Goal: Download file/media

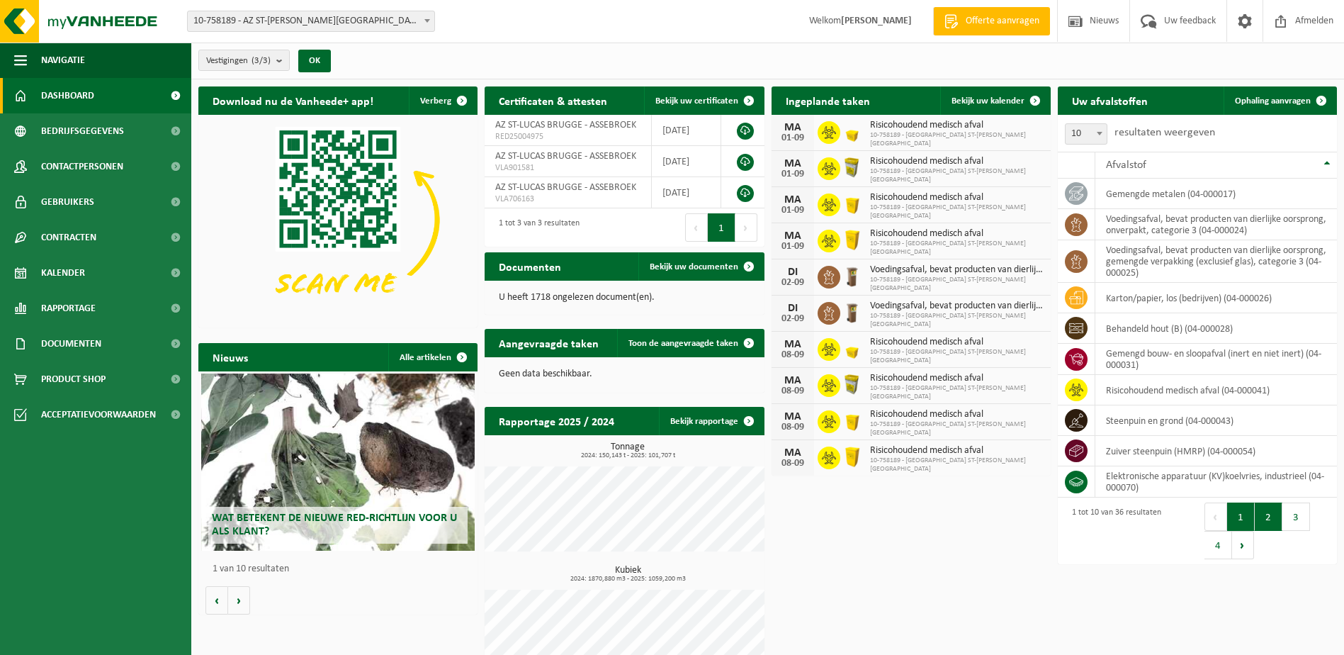
click at [1278, 509] on button "2" at bounding box center [1269, 516] width 28 height 28
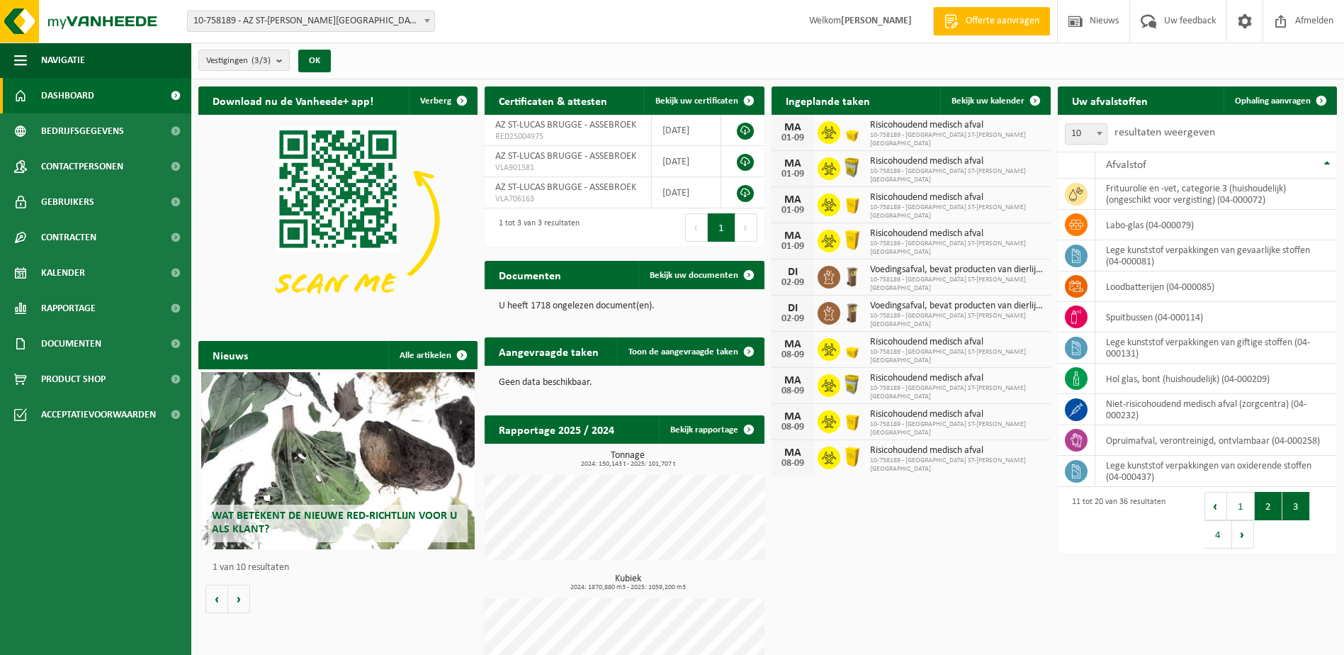
click at [1306, 505] on button "3" at bounding box center [1296, 506] width 28 height 28
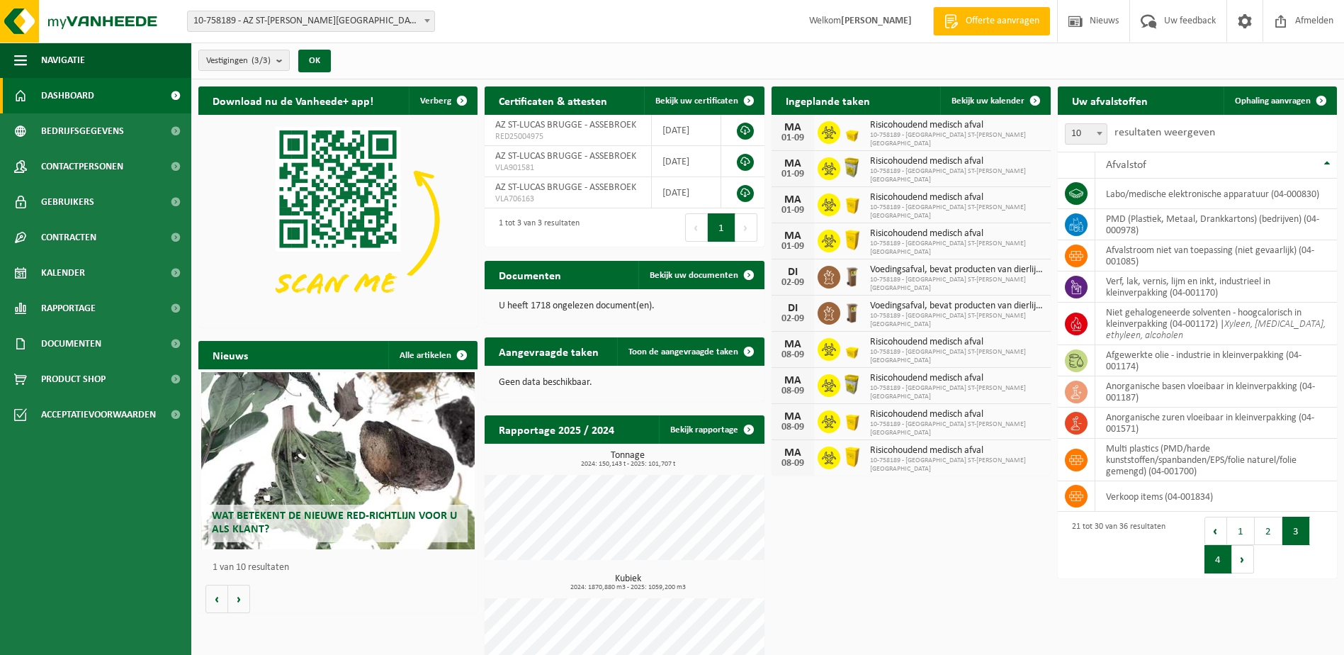
click at [1221, 563] on button "4" at bounding box center [1218, 559] width 28 height 28
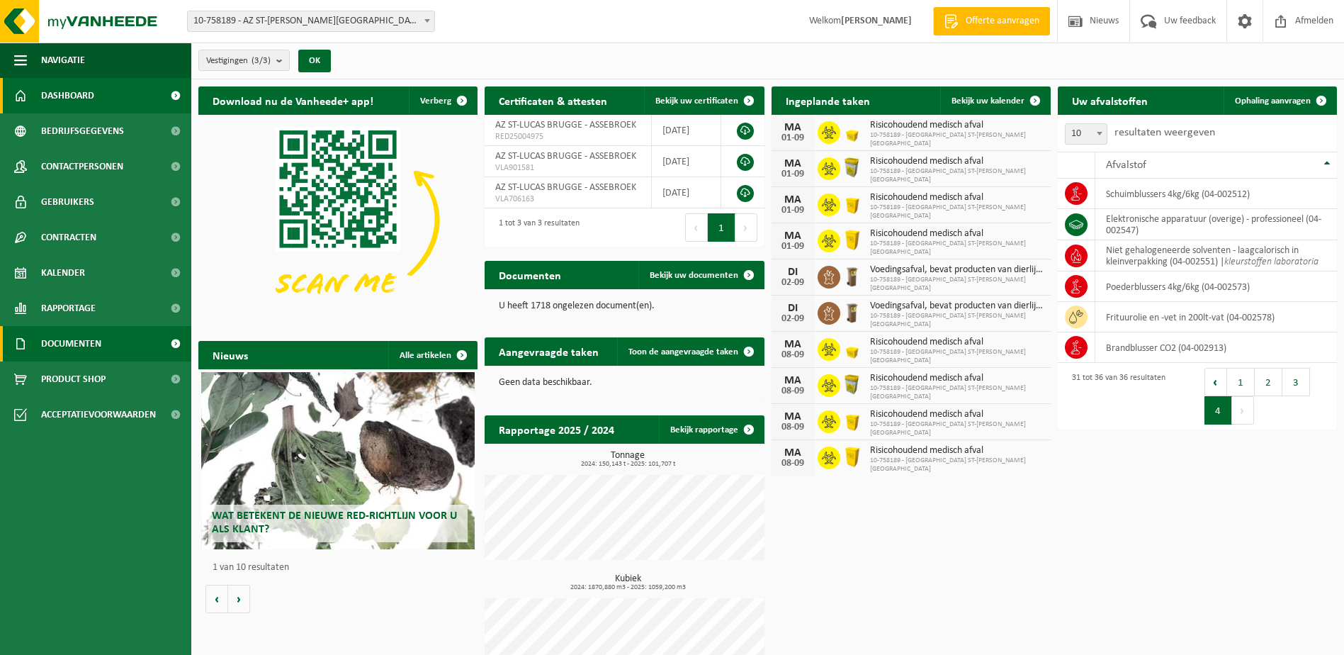
click at [100, 339] on span "Documenten" at bounding box center [71, 343] width 60 height 35
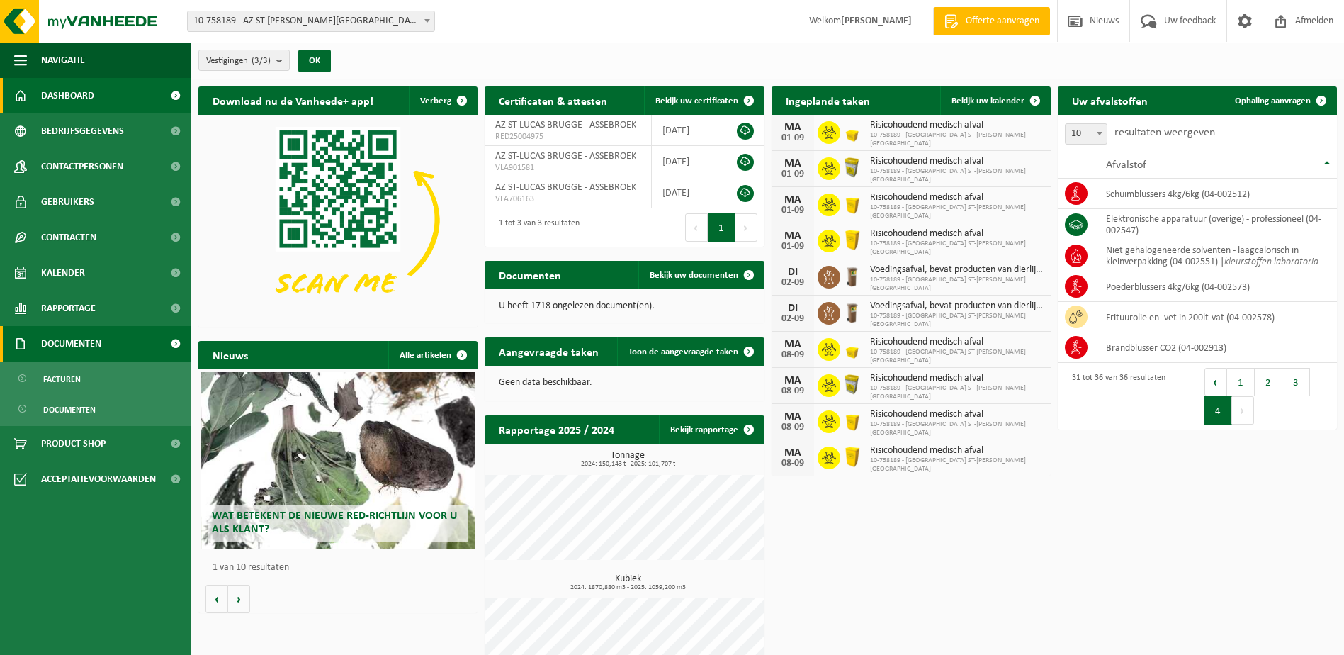
click at [72, 348] on span "Documenten" at bounding box center [71, 343] width 60 height 35
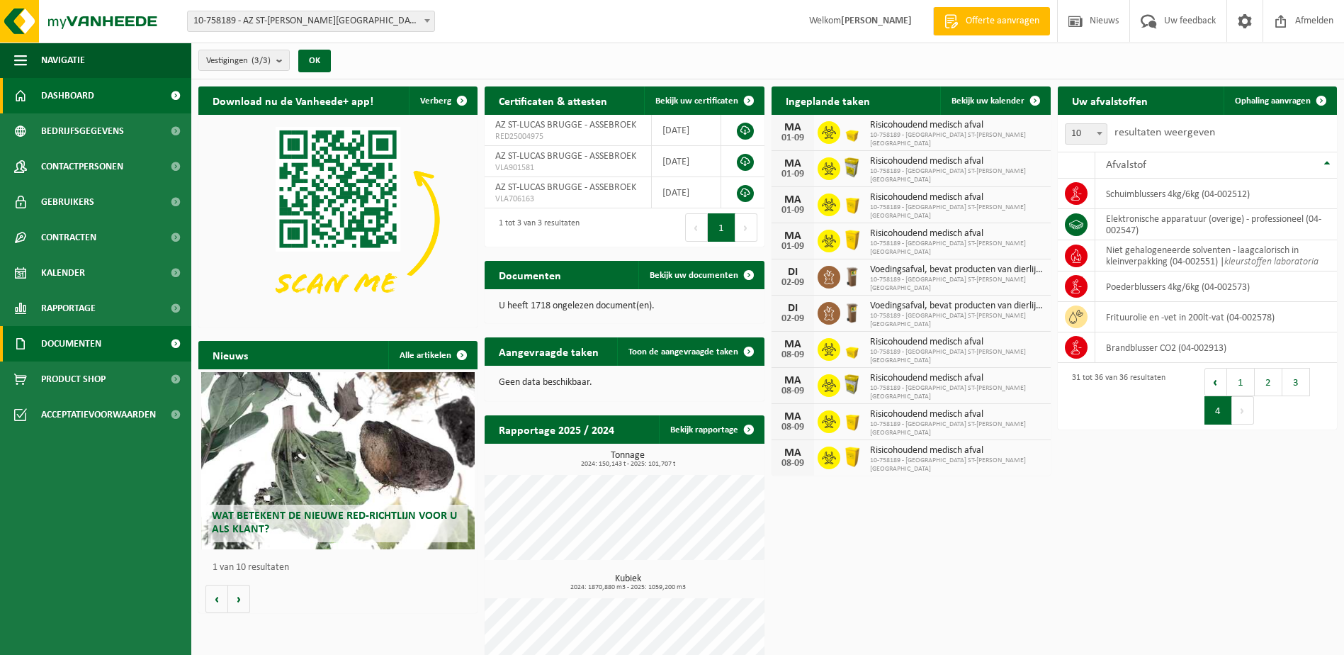
click at [92, 337] on span "Documenten" at bounding box center [71, 343] width 60 height 35
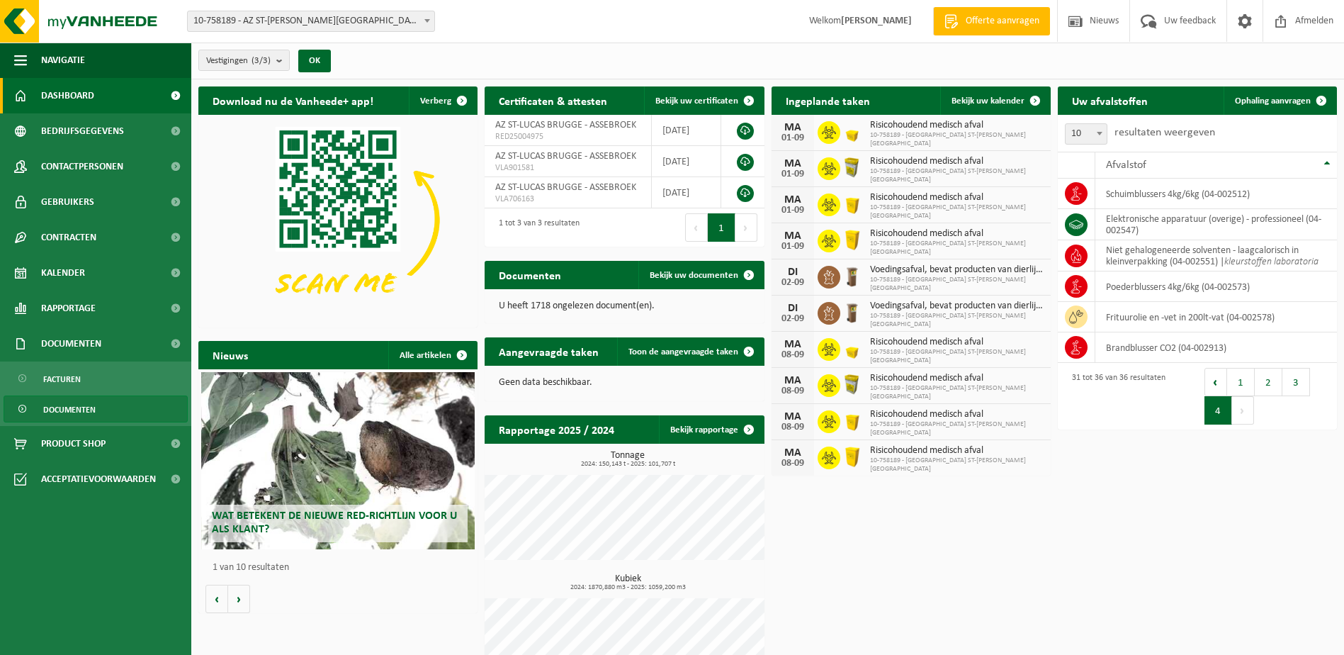
click at [89, 405] on span "Documenten" at bounding box center [69, 409] width 52 height 27
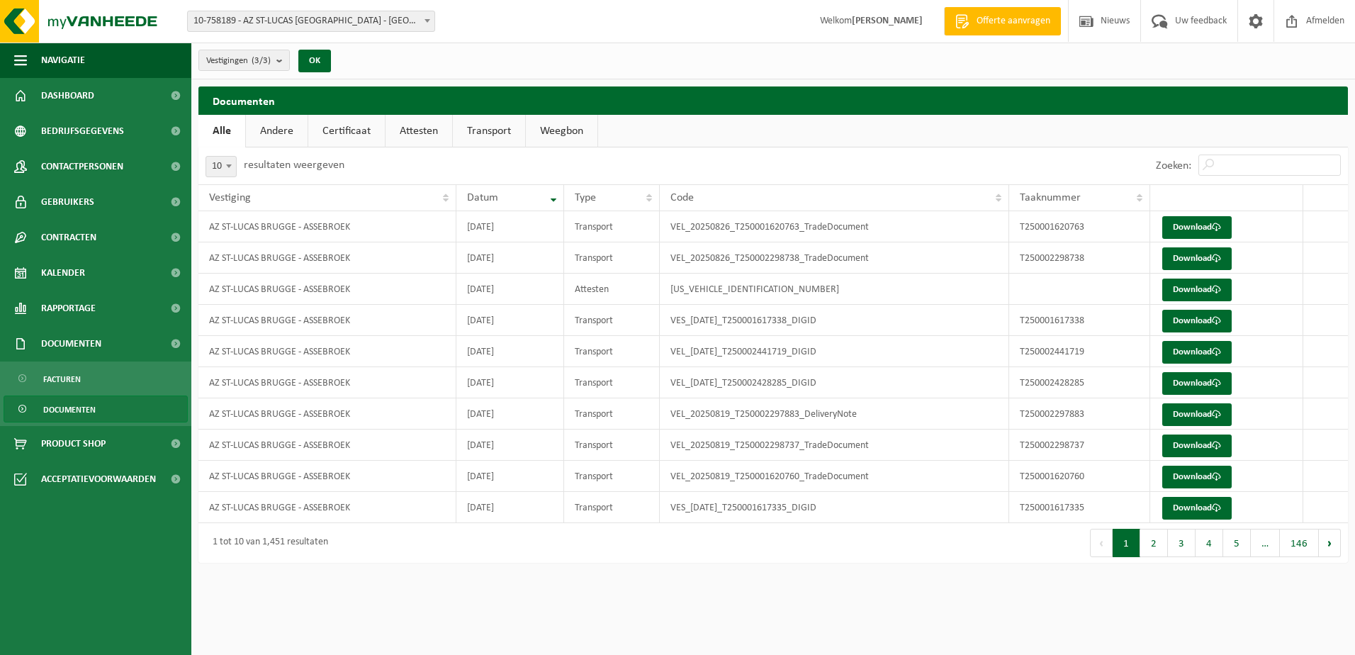
click at [271, 130] on link "Andere" at bounding box center [277, 131] width 62 height 33
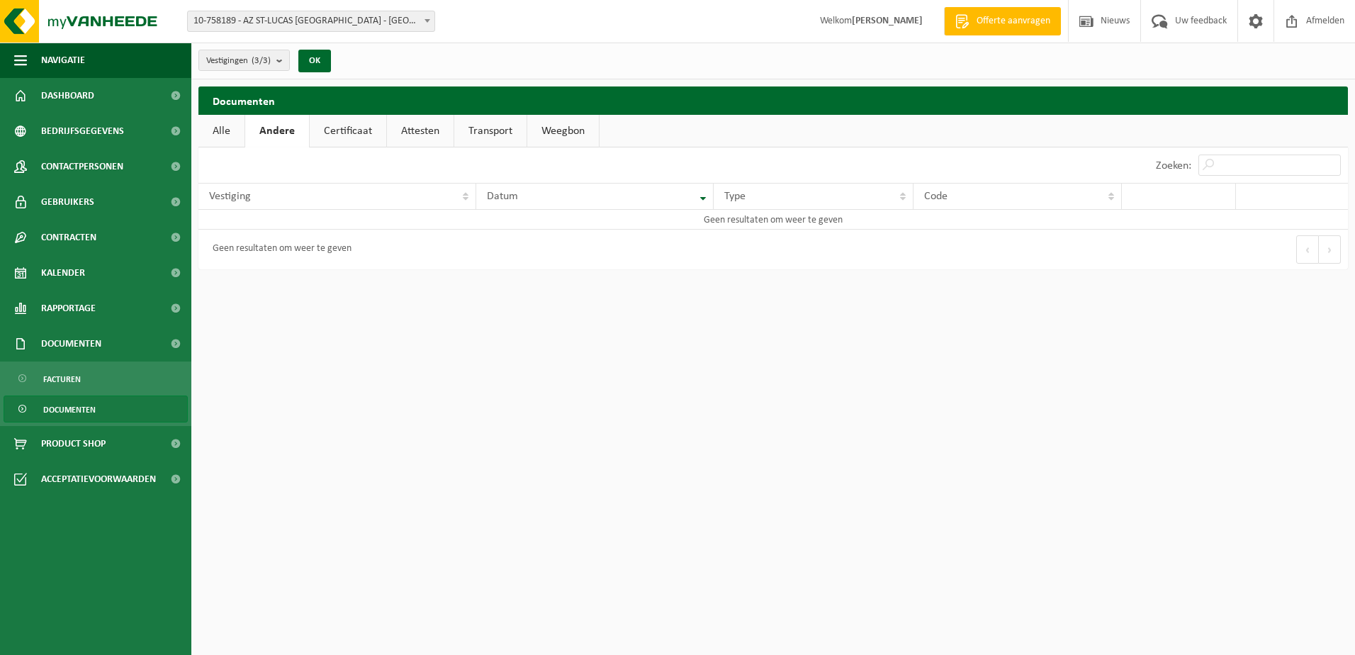
click at [475, 131] on link "Transport" at bounding box center [490, 131] width 72 height 33
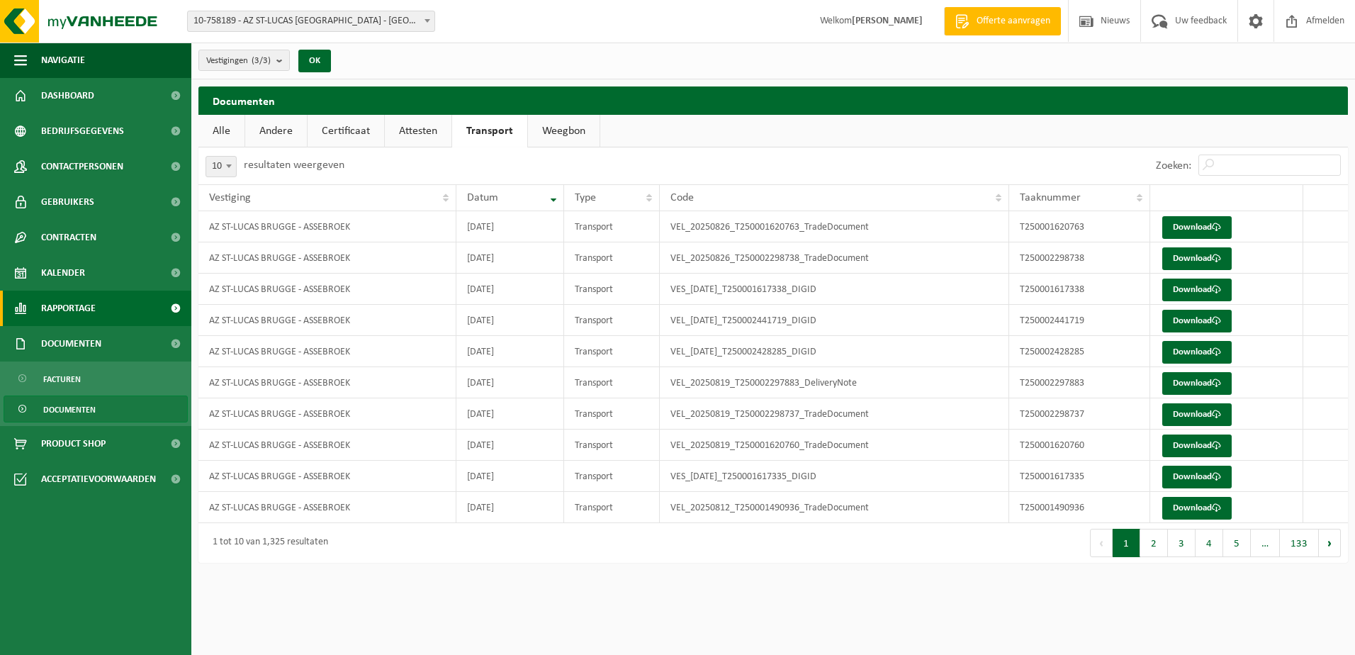
click at [120, 300] on link "Rapportage" at bounding box center [95, 307] width 191 height 35
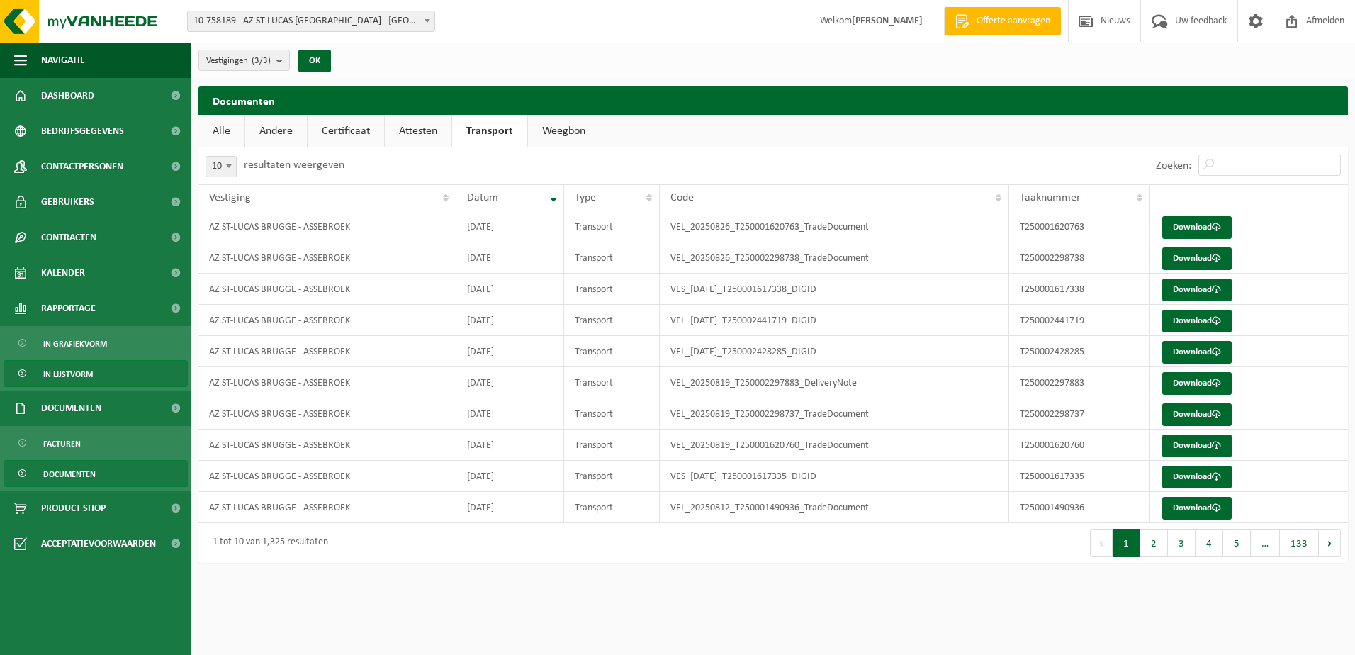
click at [101, 369] on link "In lijstvorm" at bounding box center [96, 373] width 184 height 27
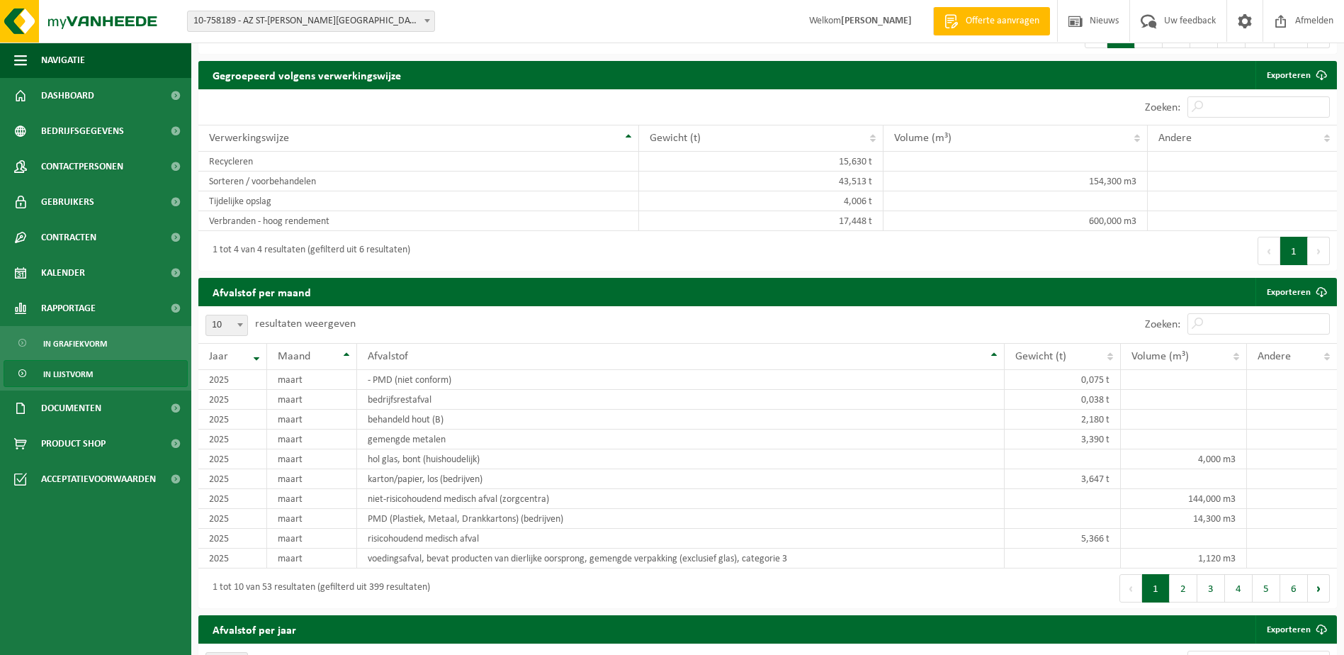
scroll to position [921, 0]
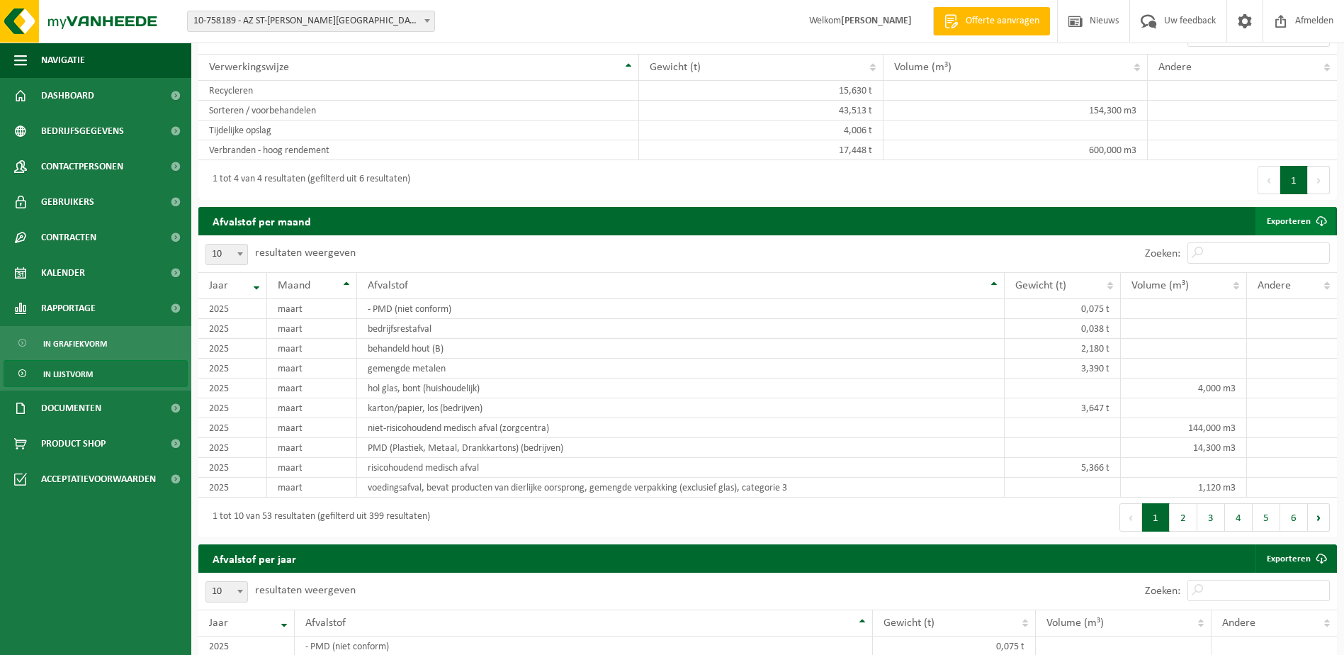
click at [1306, 224] on link "Exporteren" at bounding box center [1295, 221] width 80 height 28
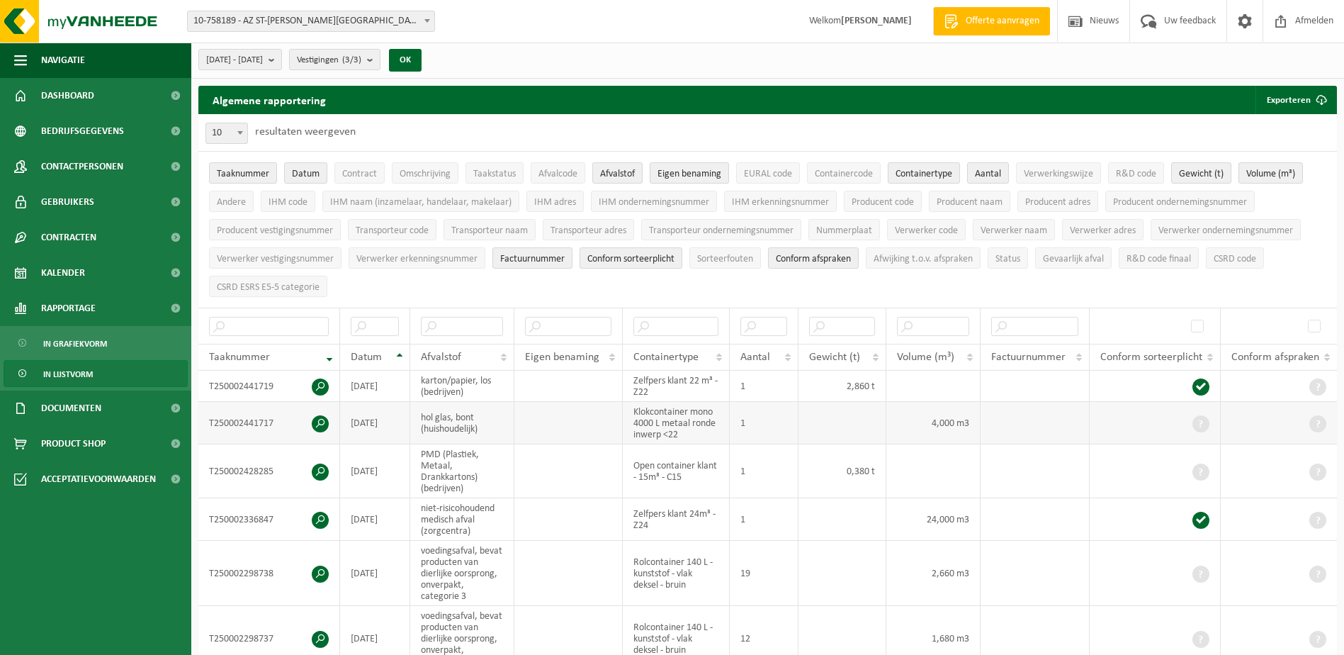
scroll to position [0, 0]
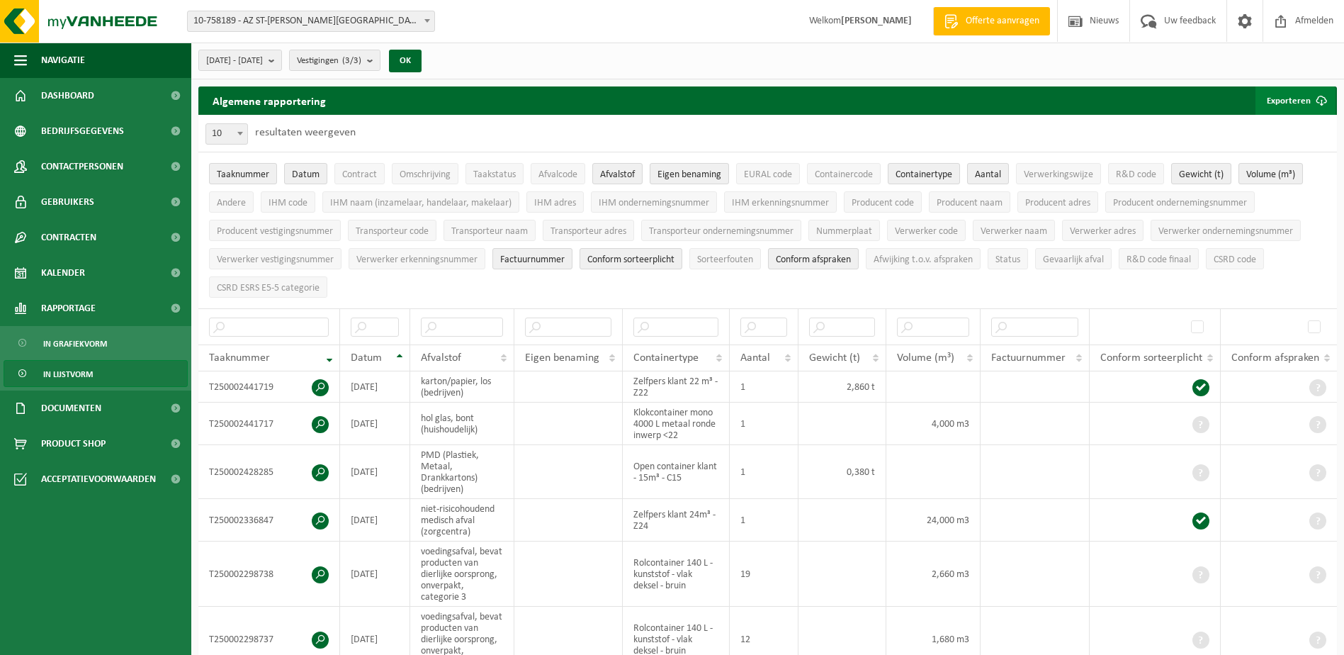
click at [1305, 99] on button "Exporteren" at bounding box center [1295, 100] width 80 height 28
click at [1253, 130] on link "Enkel mijn selectie" at bounding box center [1271, 129] width 128 height 28
